Goal: Communication & Community: Answer question/provide support

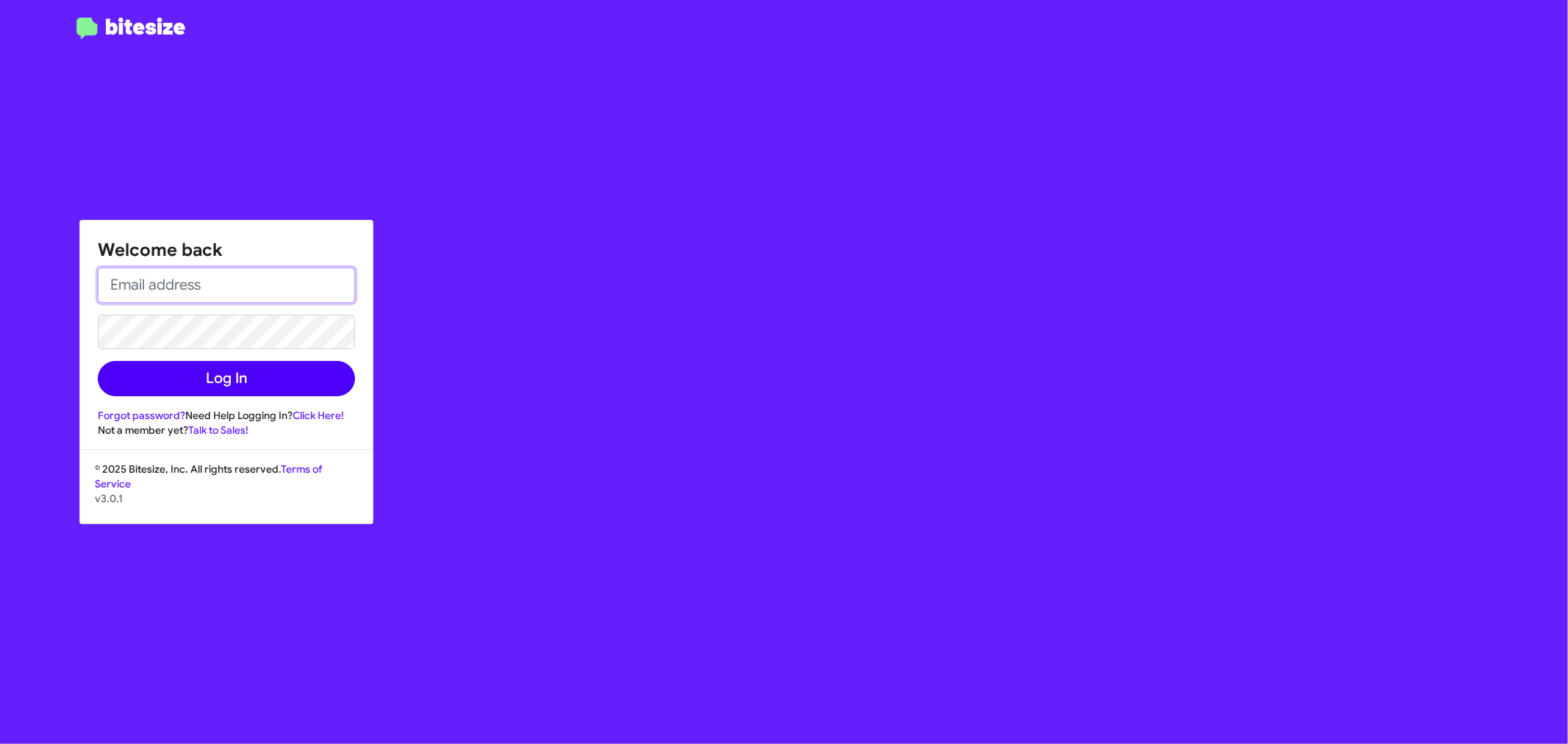
type input "[EMAIL_ADDRESS][DOMAIN_NAME]"
click at [185, 378] on button "Log In" at bounding box center [226, 378] width 257 height 35
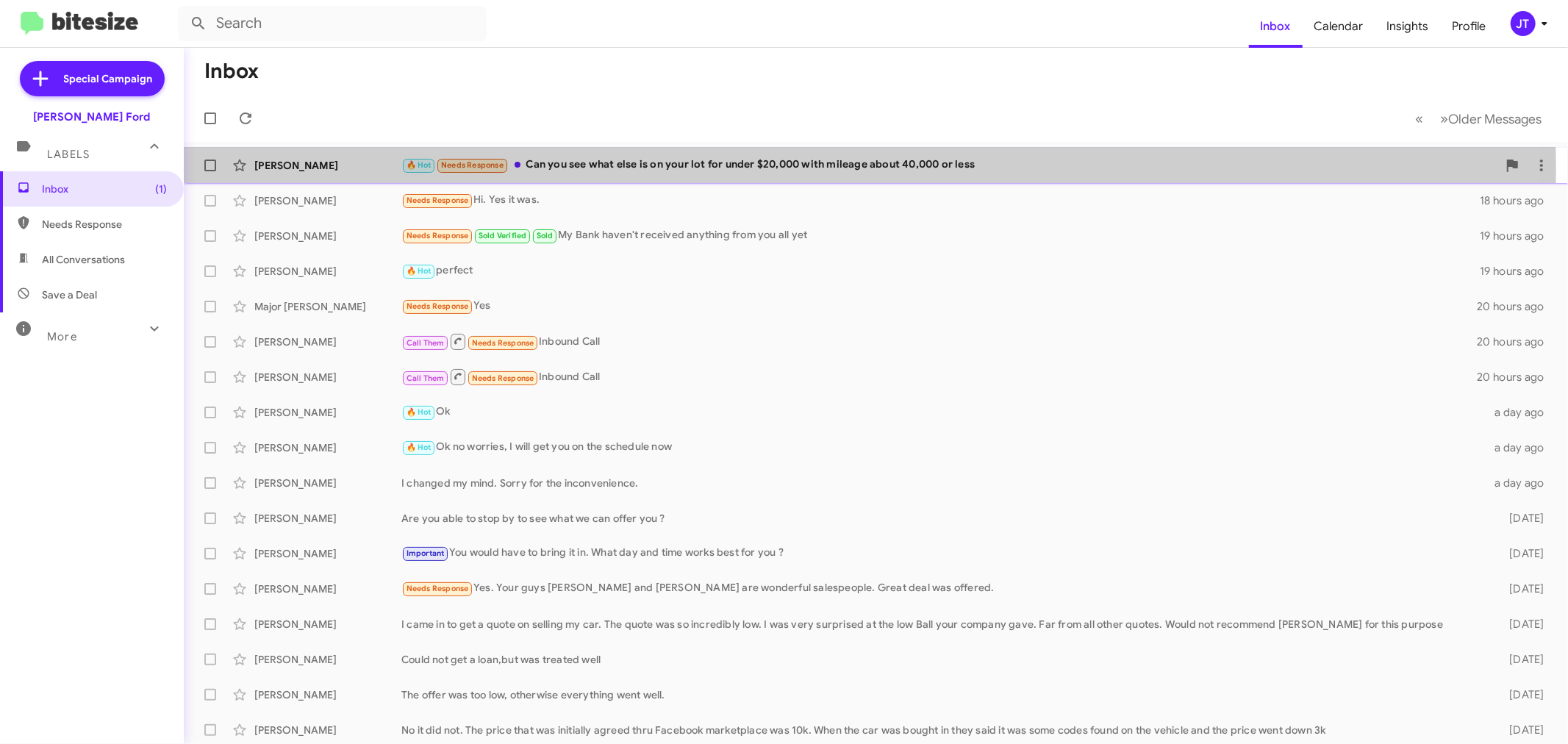
click at [707, 170] on div "🔥 Hot Needs Response Can you see what else is on your lot for under $20,000 wit…" at bounding box center [949, 164] width 1096 height 17
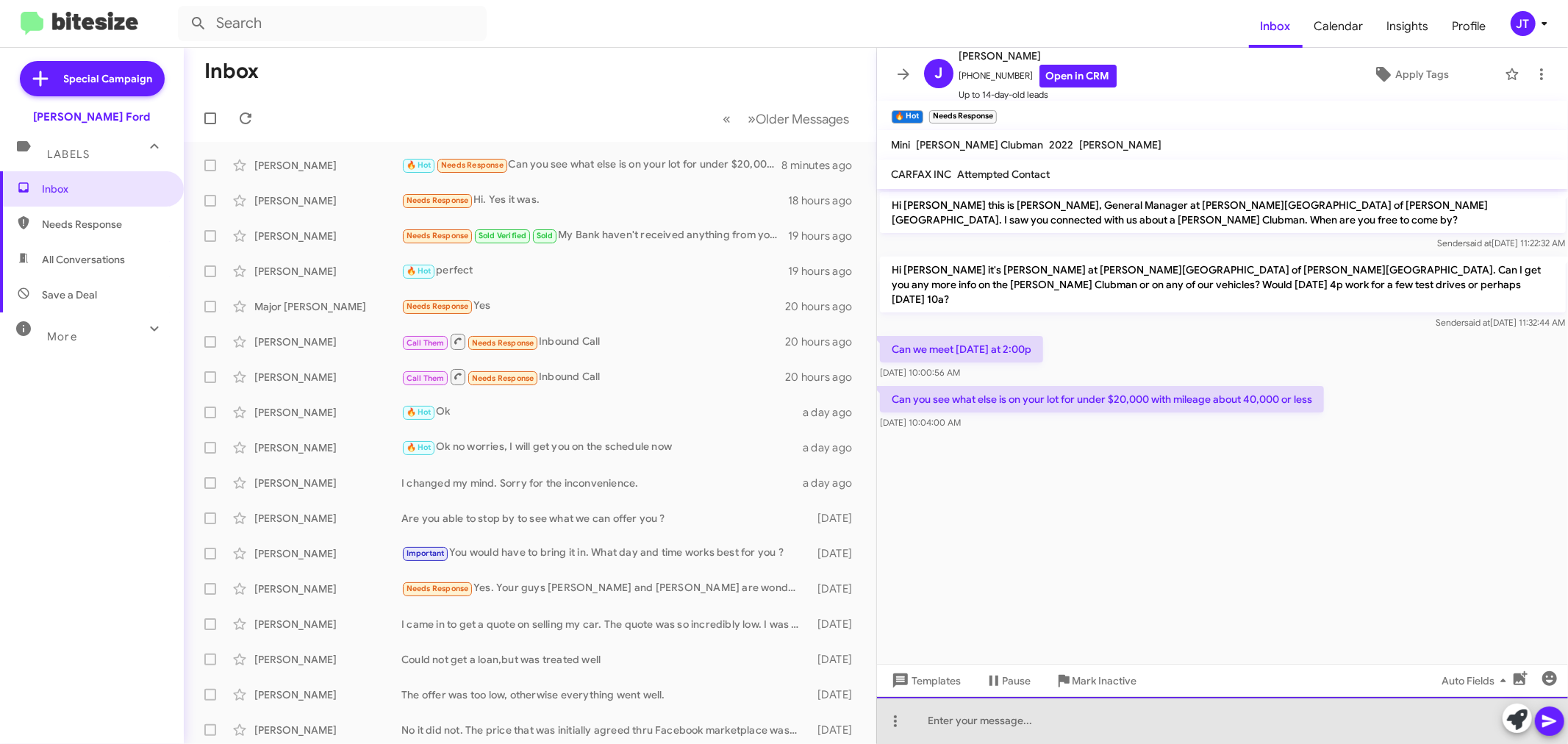
click at [1130, 718] on div at bounding box center [1223, 720] width 692 height 47
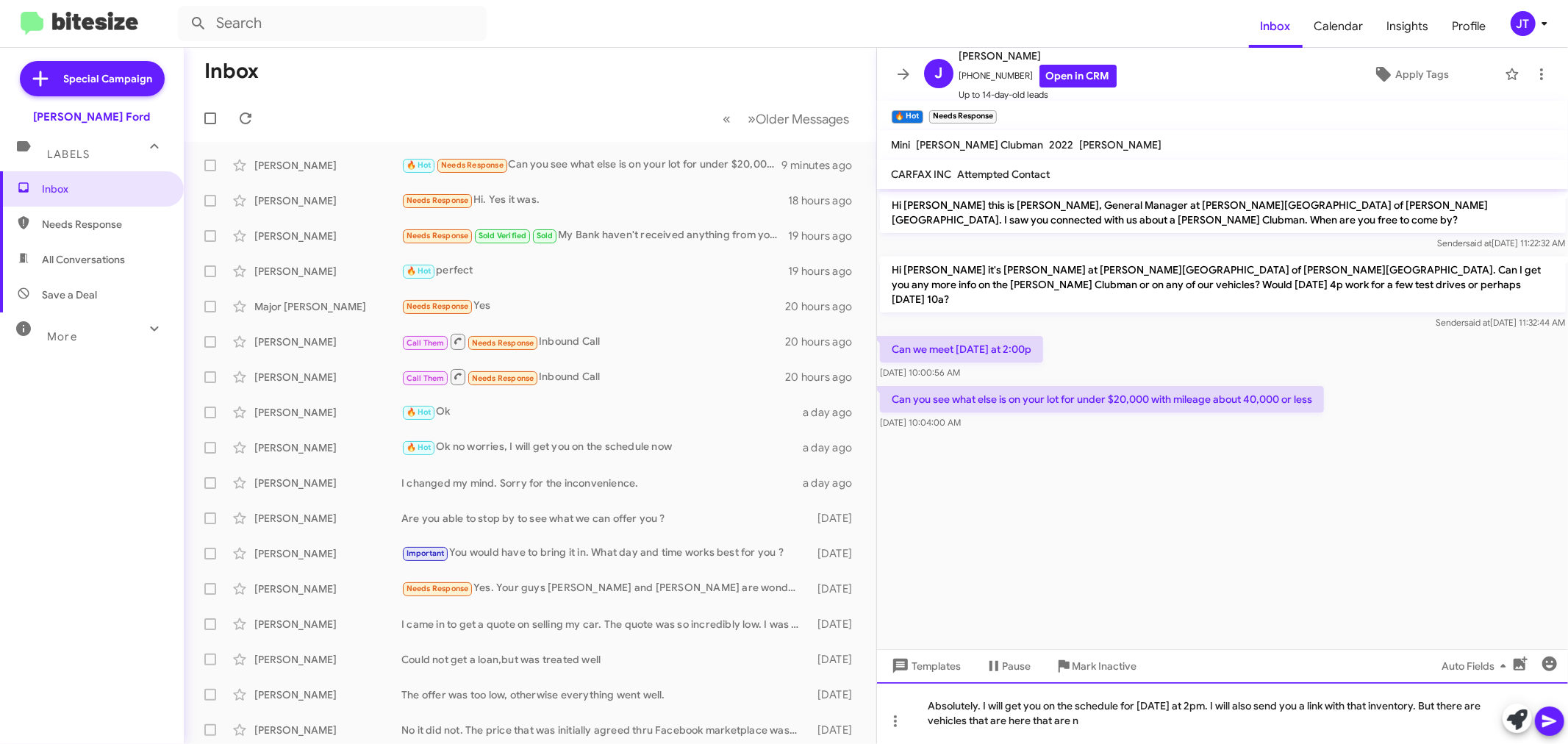
click at [1105, 733] on div "Absolutely. I will get you on the schedule for [DATE] at 2pm. I will also send …" at bounding box center [1223, 713] width 692 height 62
click at [1111, 729] on div "Absolutely. I will get you on the schedule for [DATE] at 2pm. I will also send …" at bounding box center [1223, 713] width 692 height 62
click at [1108, 721] on div "Absolutely. I will get you on the schedule for [DATE] at 2pm. I will also send …" at bounding box center [1223, 713] width 692 height 62
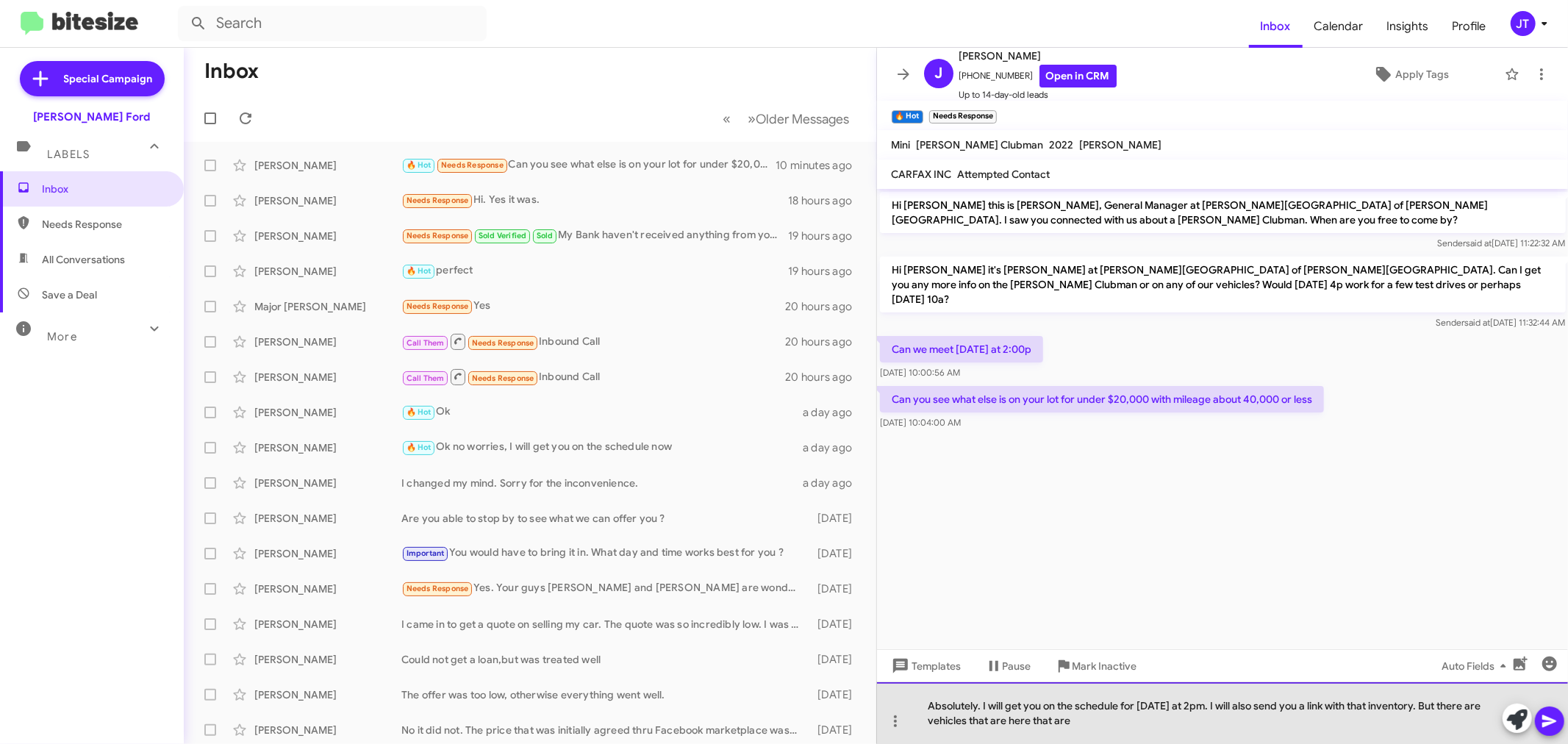
click at [1159, 729] on div "Absolutely. I will get you on the schedule for [DATE] at 2pm. I will also send …" at bounding box center [1223, 713] width 692 height 62
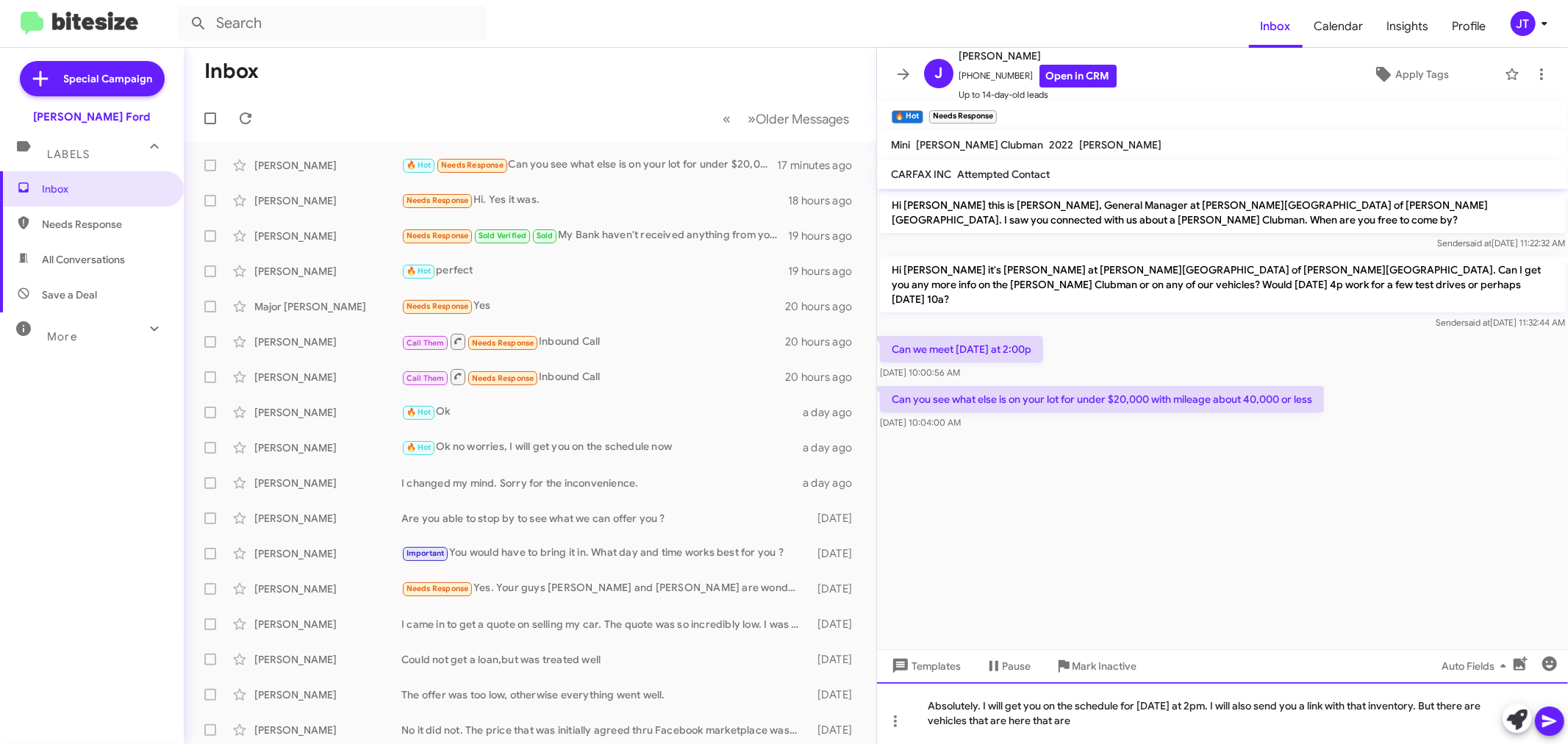
click at [1106, 725] on div "Absolutely. I will get you on the schedule for [DATE] at 2pm. I will also send …" at bounding box center [1223, 713] width 692 height 62
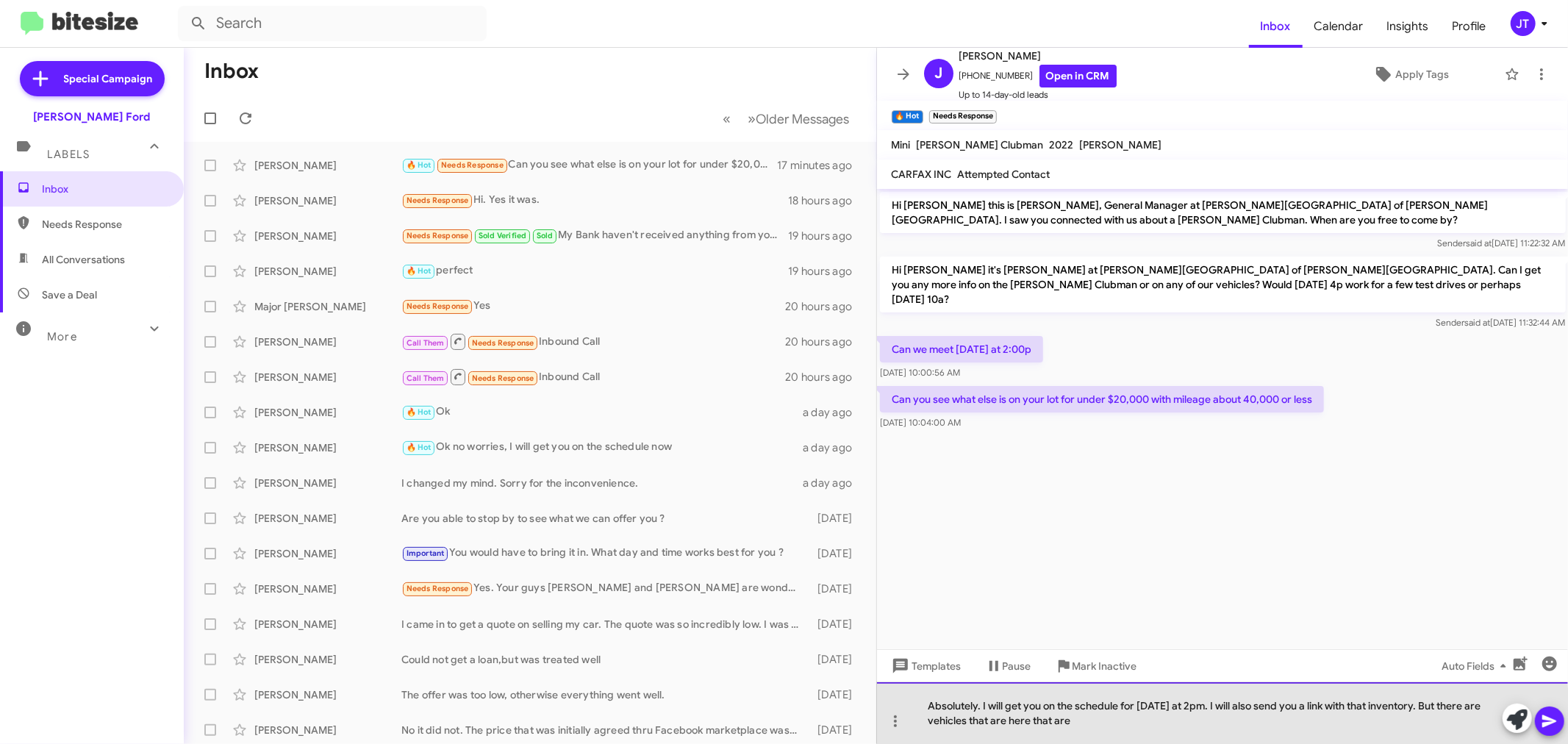
click at [1083, 723] on div "Absolutely. I will get you on the schedule for [DATE] at 2pm. I will also send …" at bounding box center [1223, 713] width 692 height 62
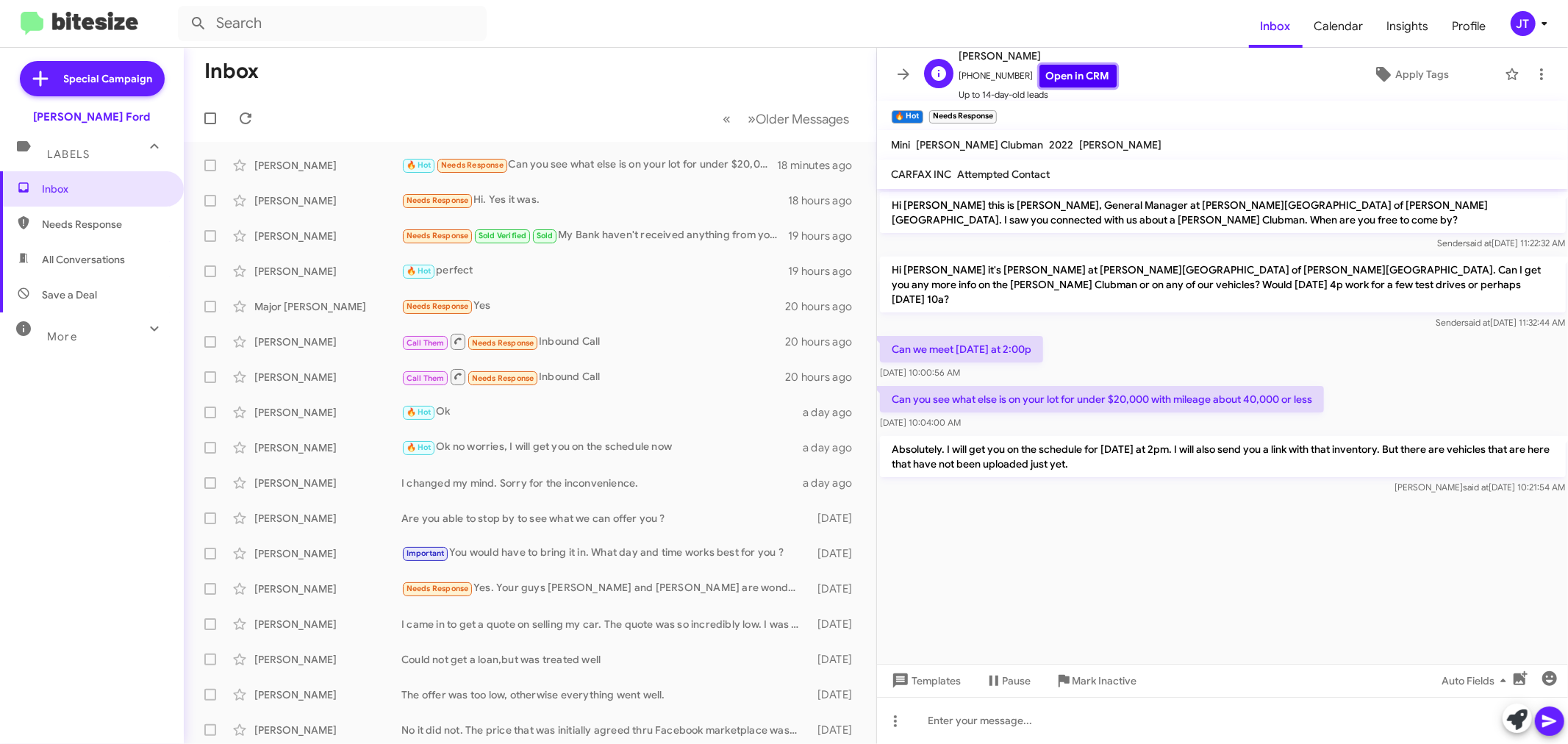
click at [1066, 71] on link "Open in CRM" at bounding box center [1078, 76] width 77 height 23
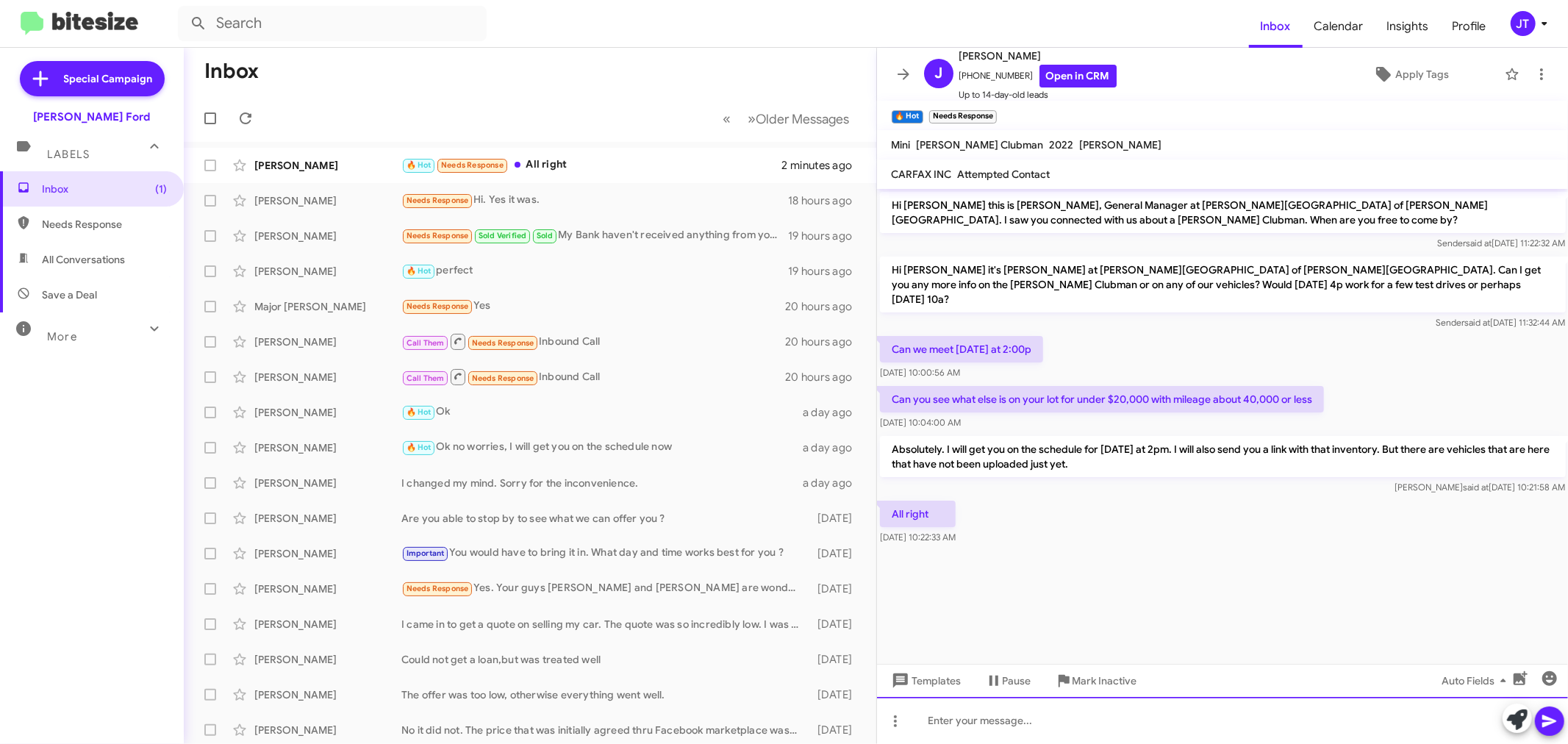
click at [1073, 720] on div at bounding box center [1223, 720] width 692 height 47
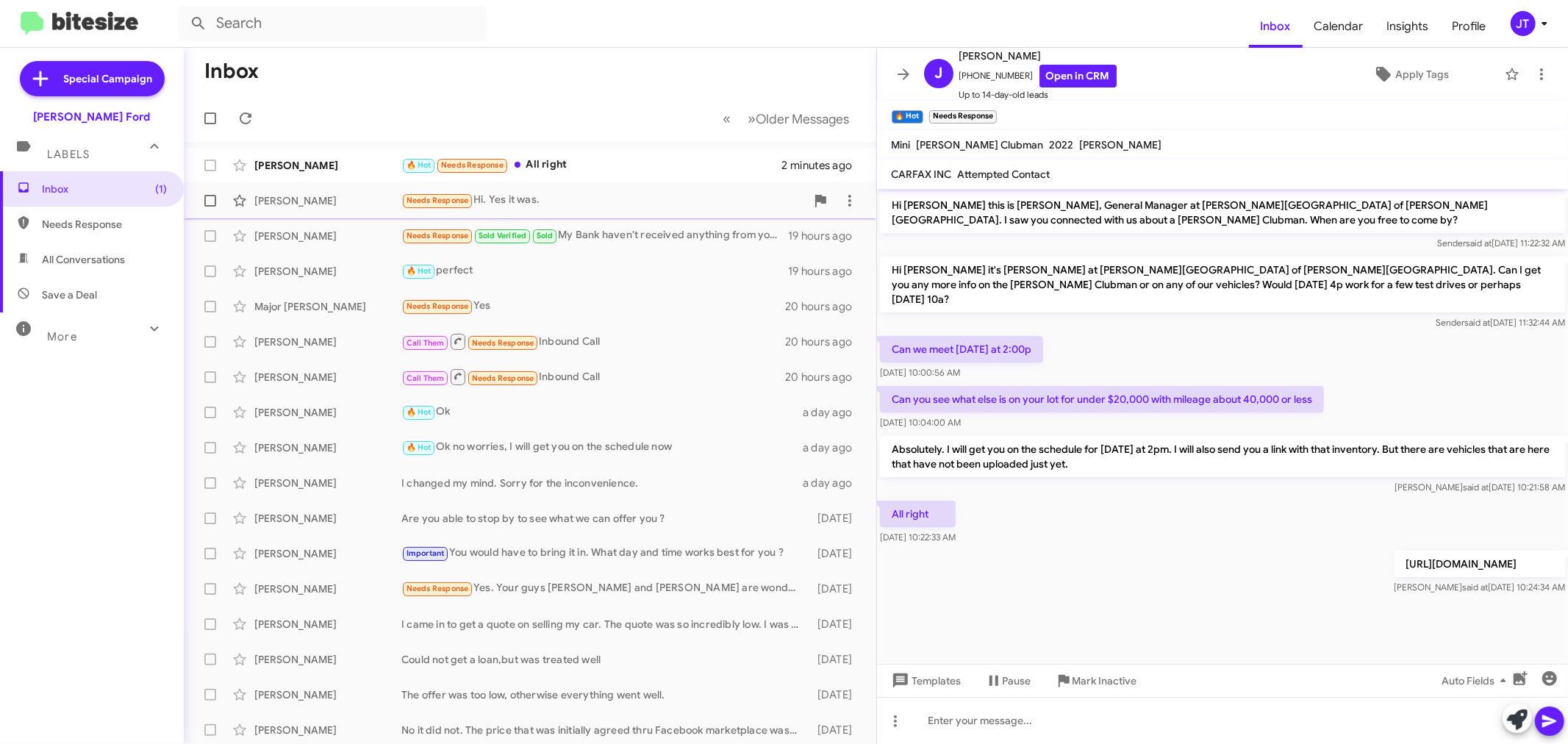
click at [585, 194] on div "Needs Response Hi. Yes it was." at bounding box center [604, 200] width 404 height 17
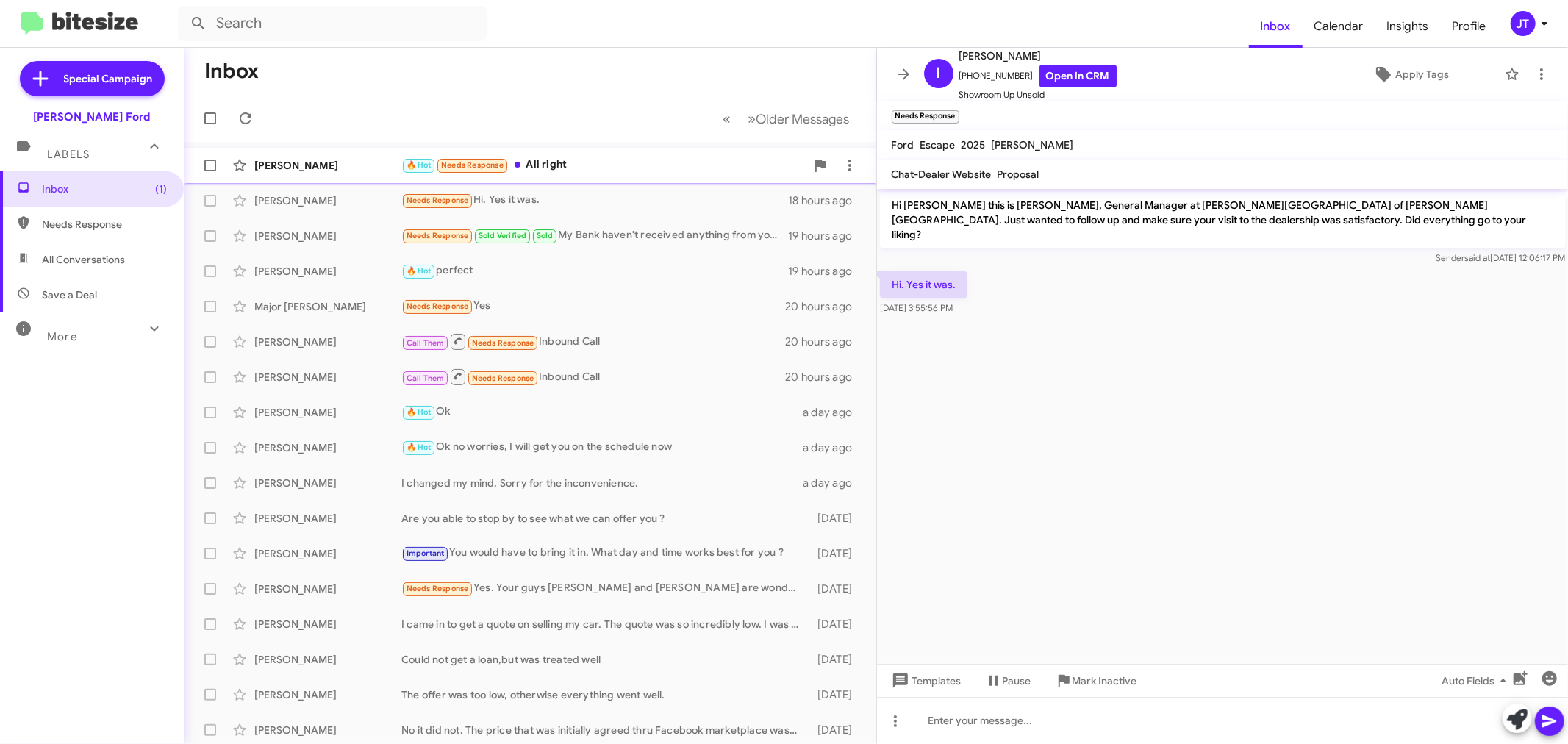
click at [615, 159] on div "🔥 Hot Needs Response All right" at bounding box center [604, 164] width 404 height 17
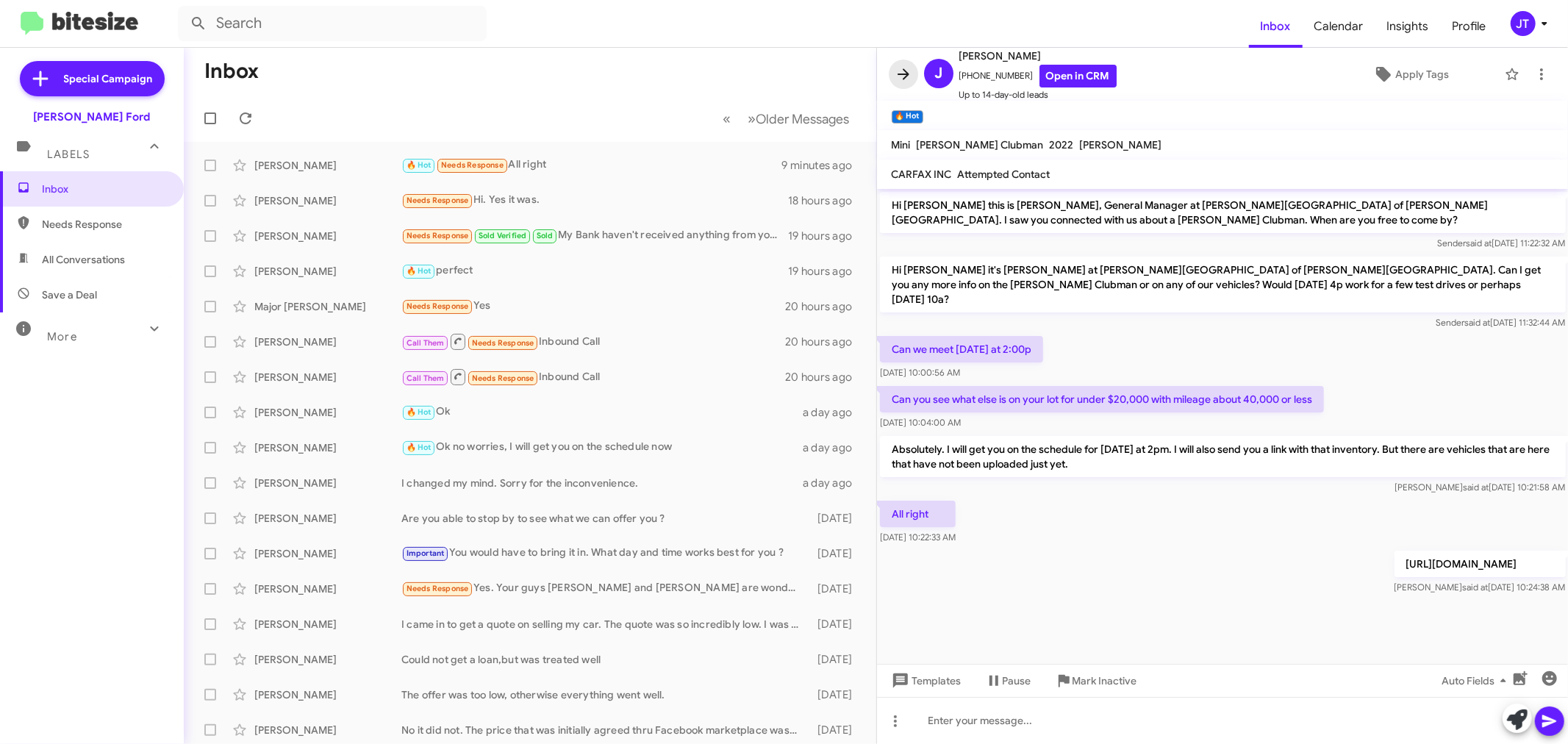
click at [903, 68] on icon at bounding box center [903, 75] width 17 height 17
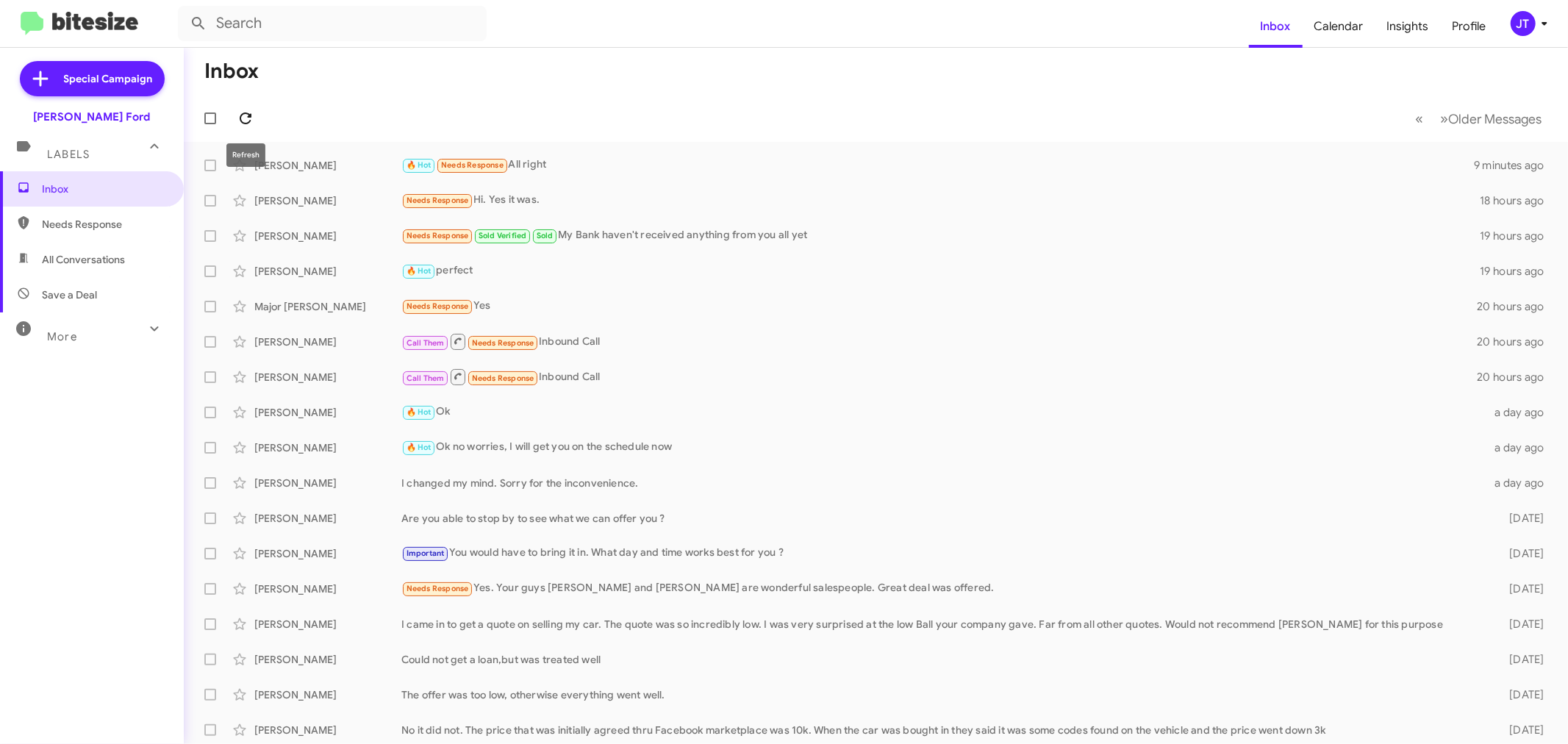
click at [243, 117] on icon at bounding box center [245, 118] width 17 height 17
click at [239, 124] on icon at bounding box center [245, 118] width 17 height 17
click at [125, 90] on span "Special Campaign" at bounding box center [92, 79] width 145 height 35
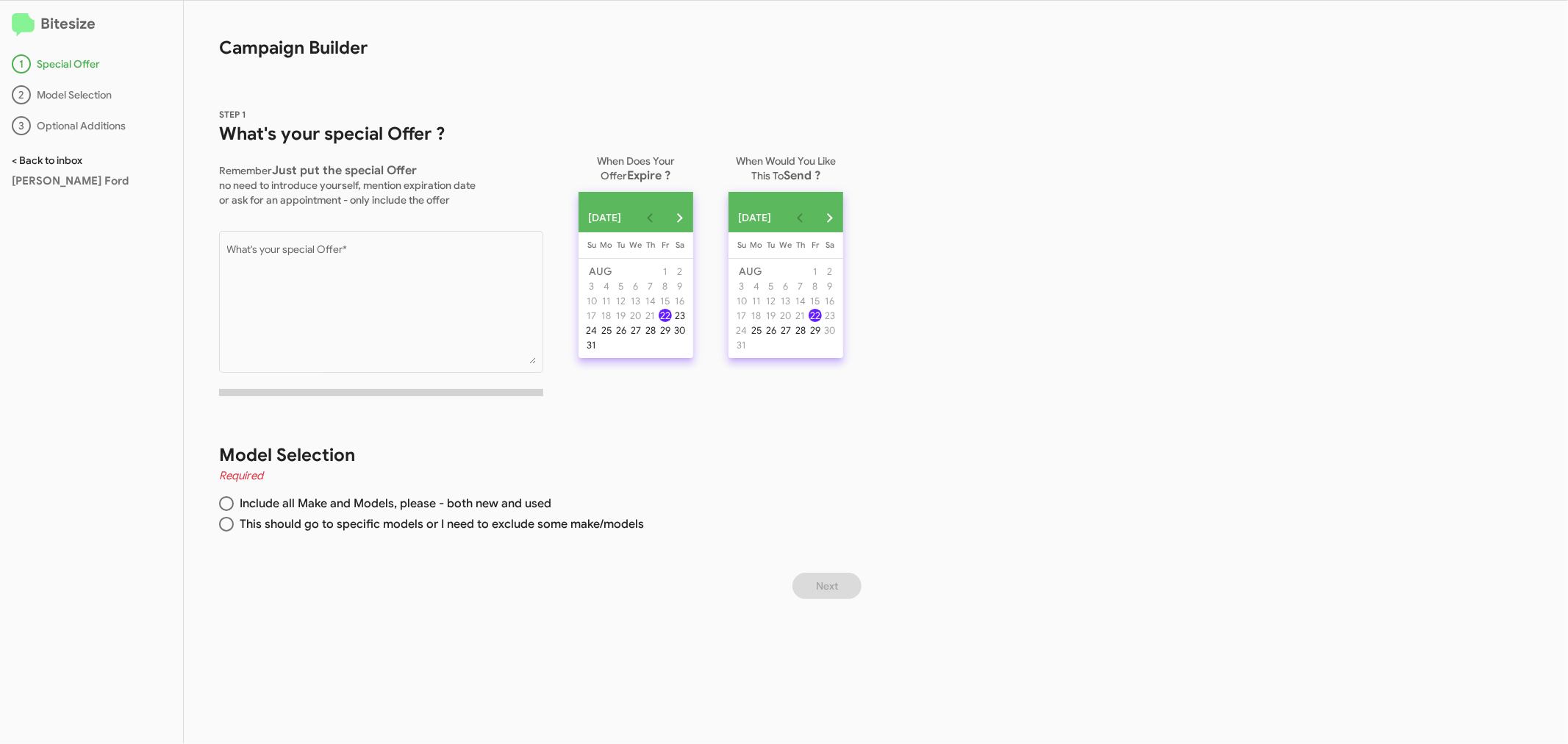
click at [40, 157] on link "< Back to inbox" at bounding box center [47, 160] width 71 height 13
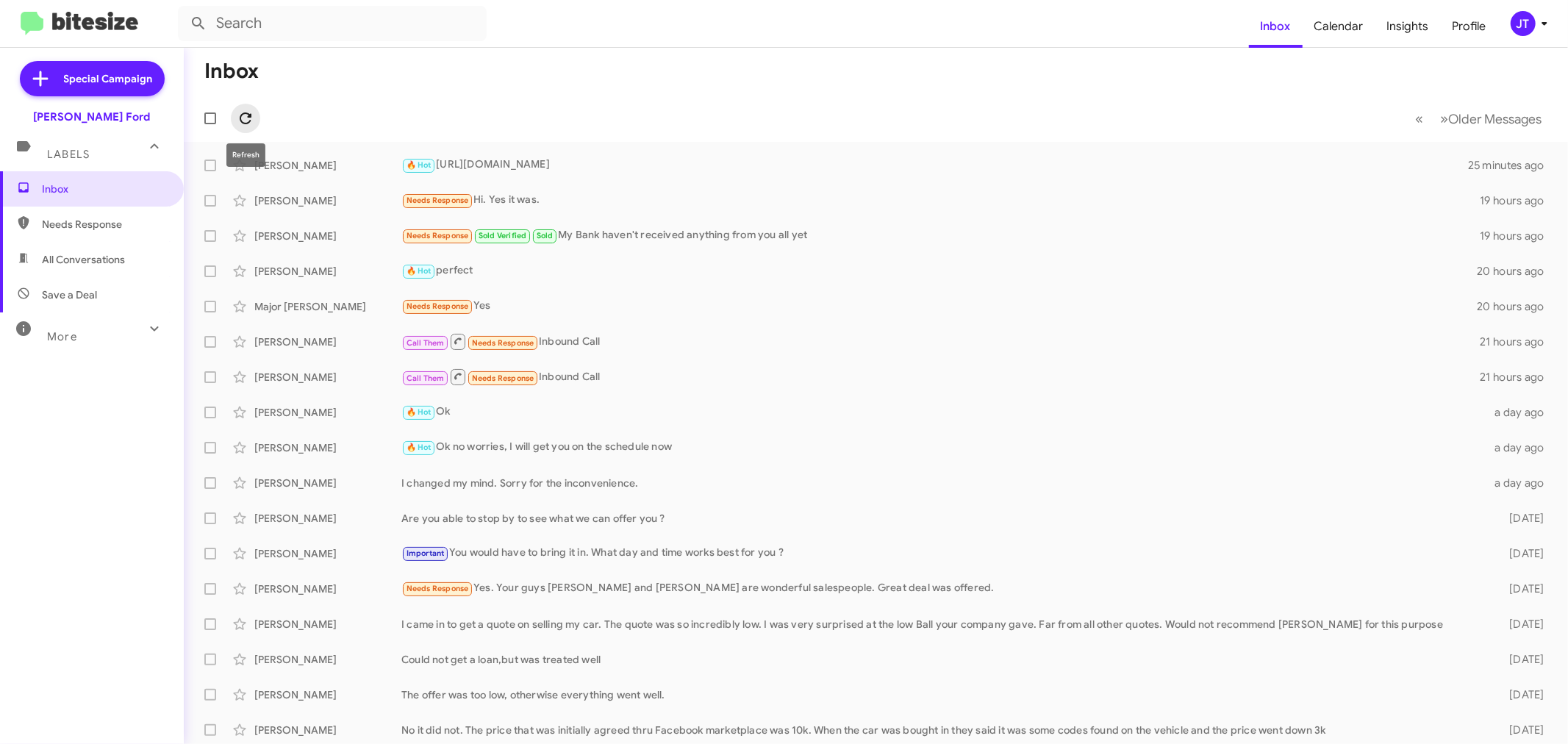
click at [250, 119] on icon at bounding box center [245, 118] width 17 height 17
